Goal: Task Accomplishment & Management: Use online tool/utility

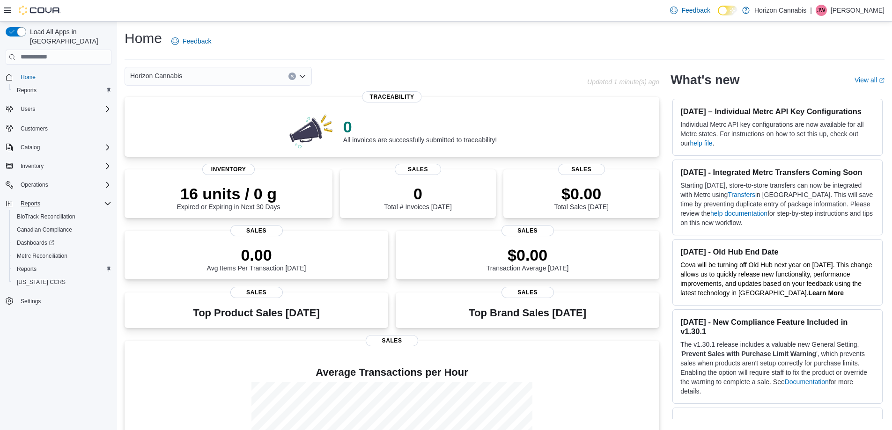
click at [51, 198] on div "Reports" at bounding box center [64, 203] width 95 height 11
click at [49, 198] on div "Reports" at bounding box center [64, 203] width 95 height 11
click at [36, 266] on span "Reports" at bounding box center [27, 269] width 20 height 7
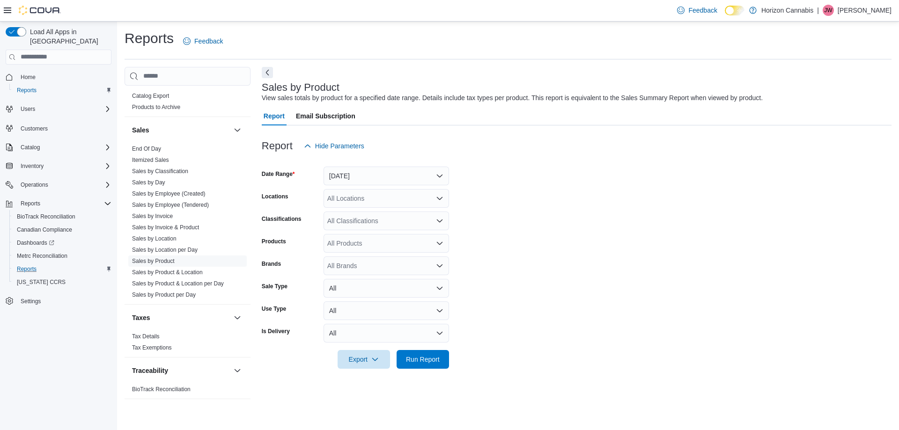
scroll to position [622, 0]
click at [159, 260] on link "Sales by Product" at bounding box center [153, 261] width 43 height 7
click at [358, 184] on button "[DATE]" at bounding box center [387, 176] width 126 height 19
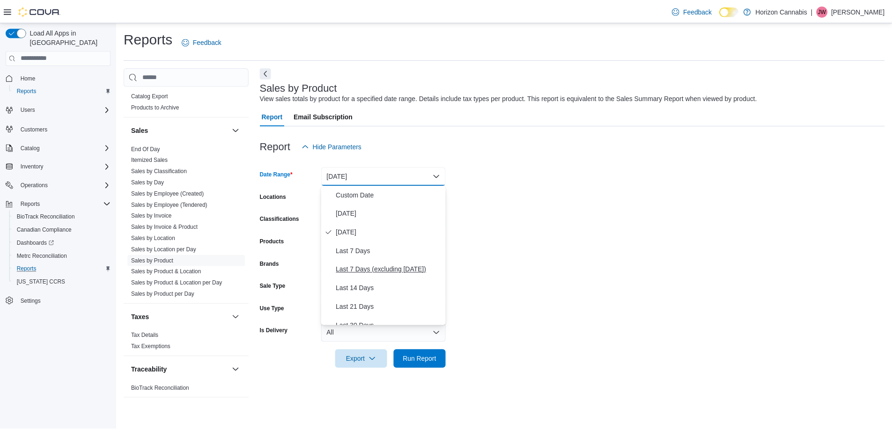
scroll to position [109, 0]
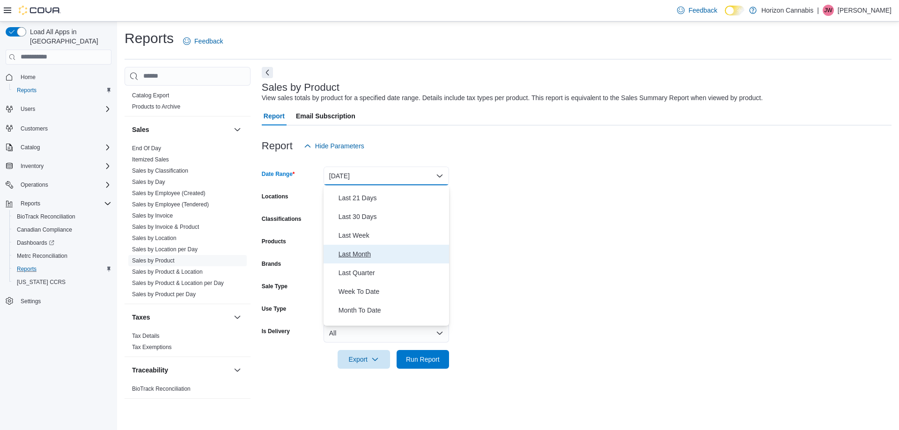
click at [363, 256] on span "Last Month" at bounding box center [392, 254] width 107 height 11
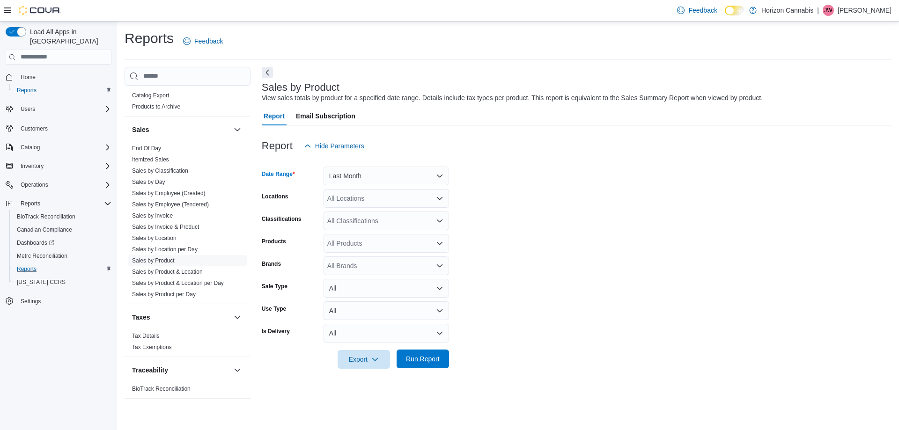
click at [423, 360] on span "Run Report" at bounding box center [423, 359] width 34 height 9
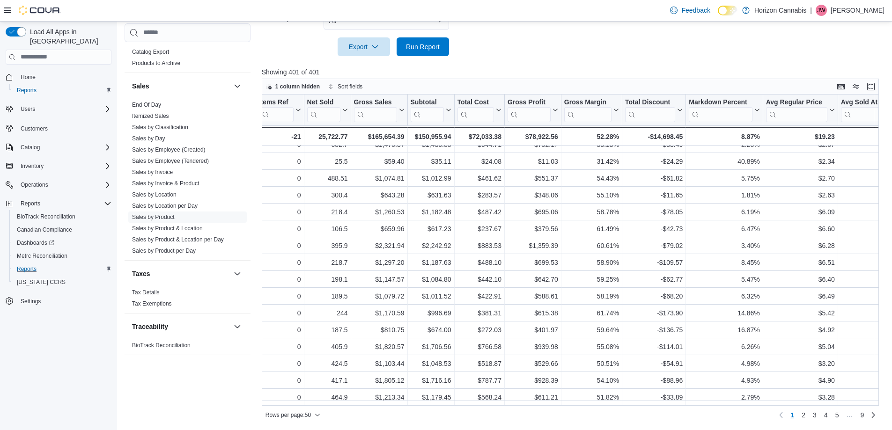
scroll to position [587, 425]
